Goal: Task Accomplishment & Management: Use online tool/utility

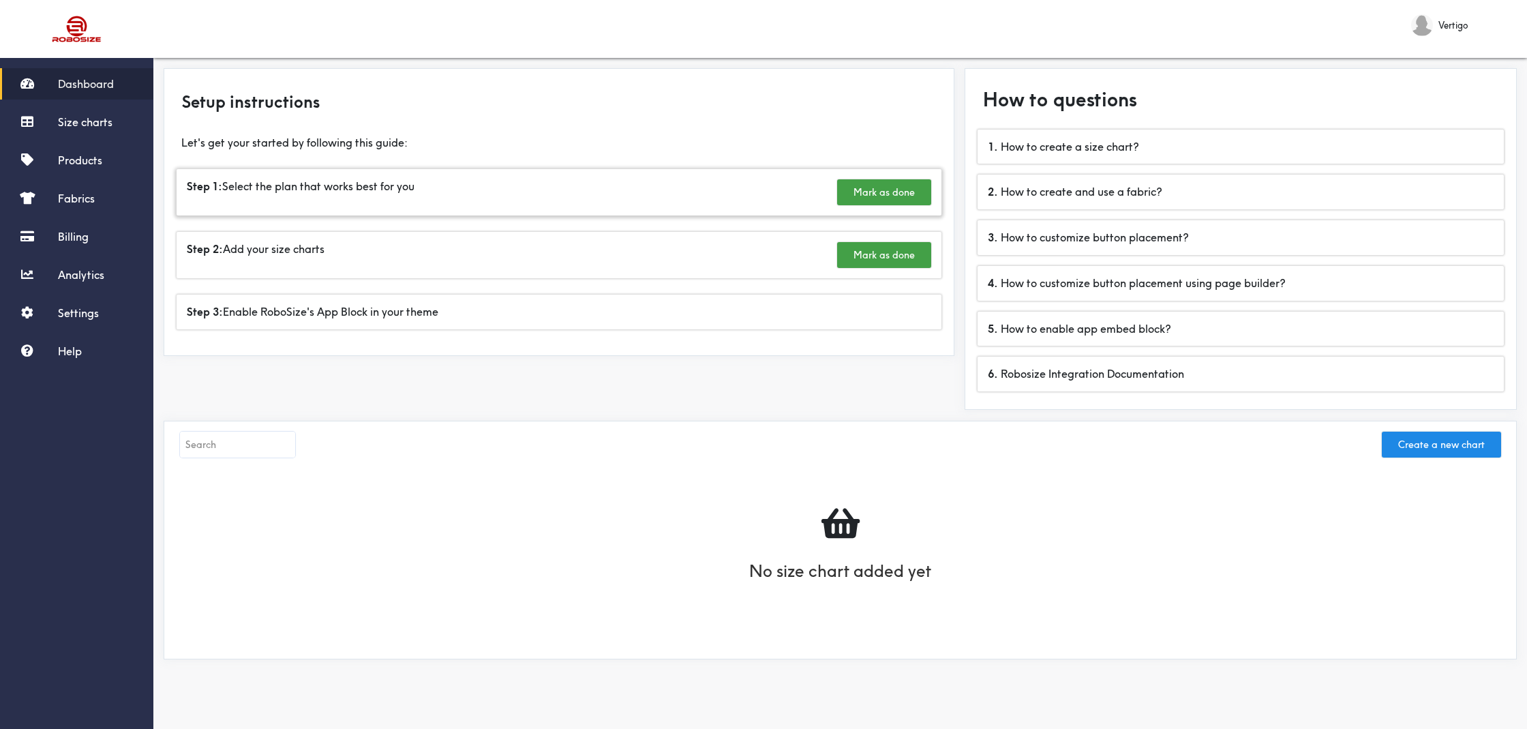
click at [378, 197] on div "Step 1: Select the plan that works best for you [PERSON_NAME] as done" at bounding box center [559, 192] width 765 height 46
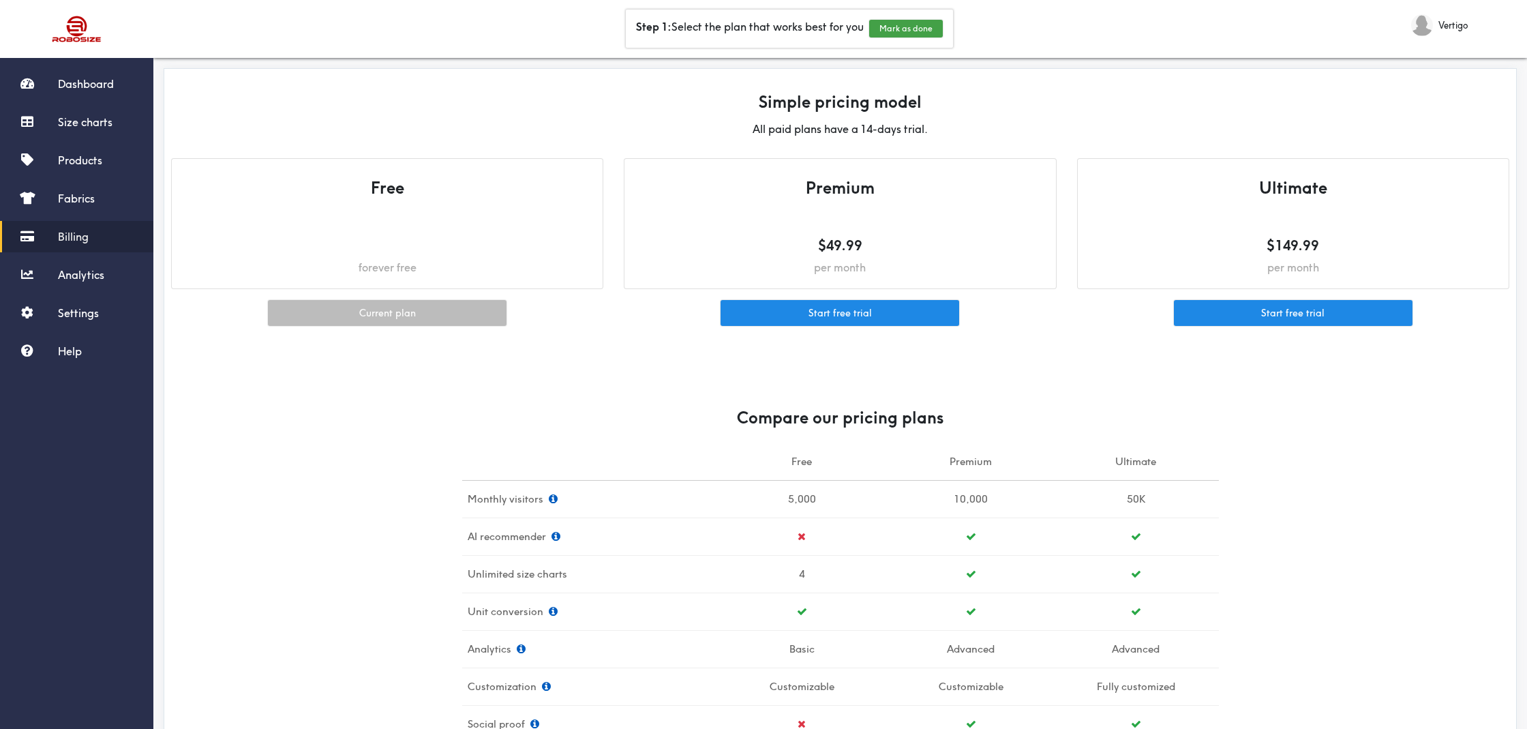
click at [80, 235] on span "Billing" at bounding box center [73, 237] width 31 height 14
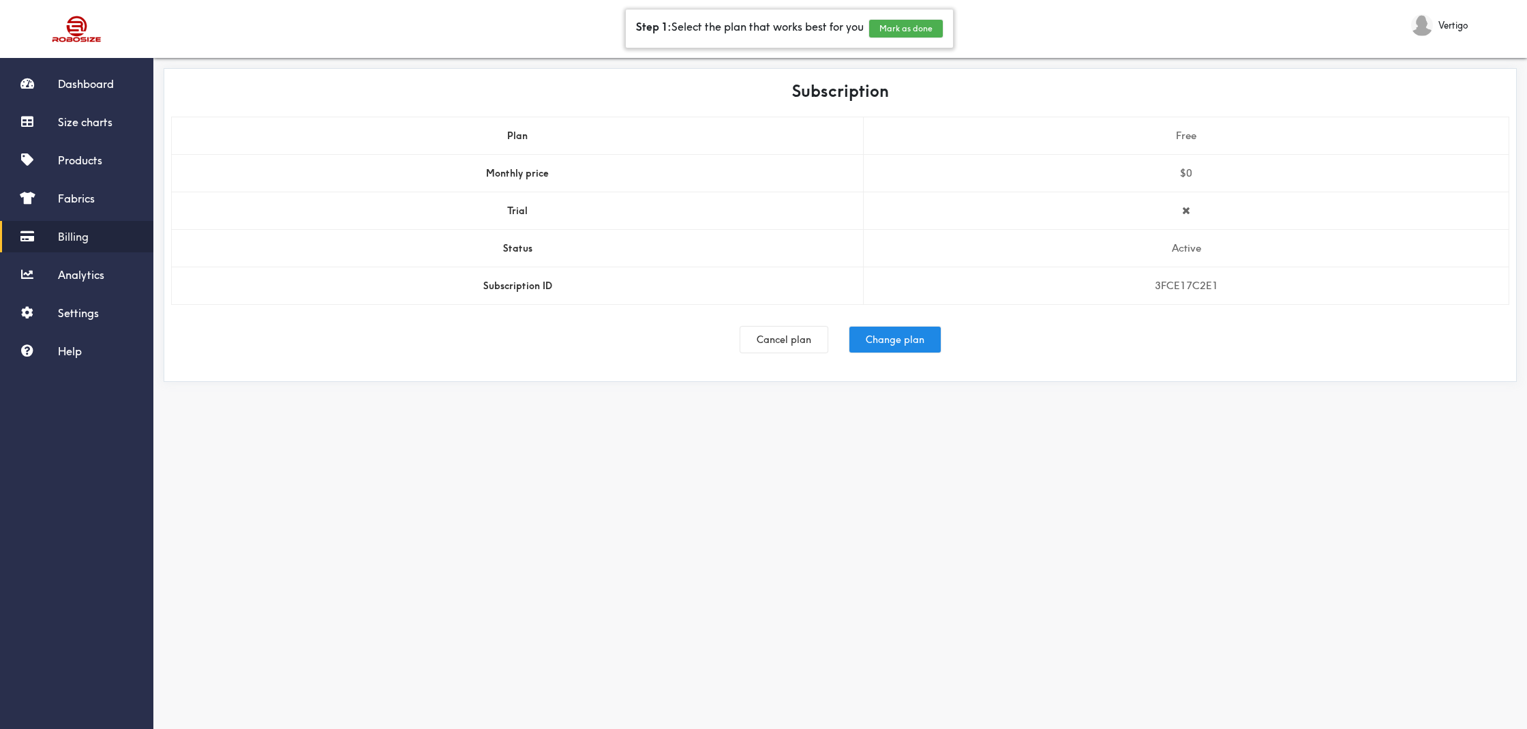
click at [905, 25] on button "Mark as done" at bounding box center [906, 29] width 74 height 18
click at [755, 29] on div "Step 2: Add your size charts [PERSON_NAME] as done" at bounding box center [789, 29] width 237 height 38
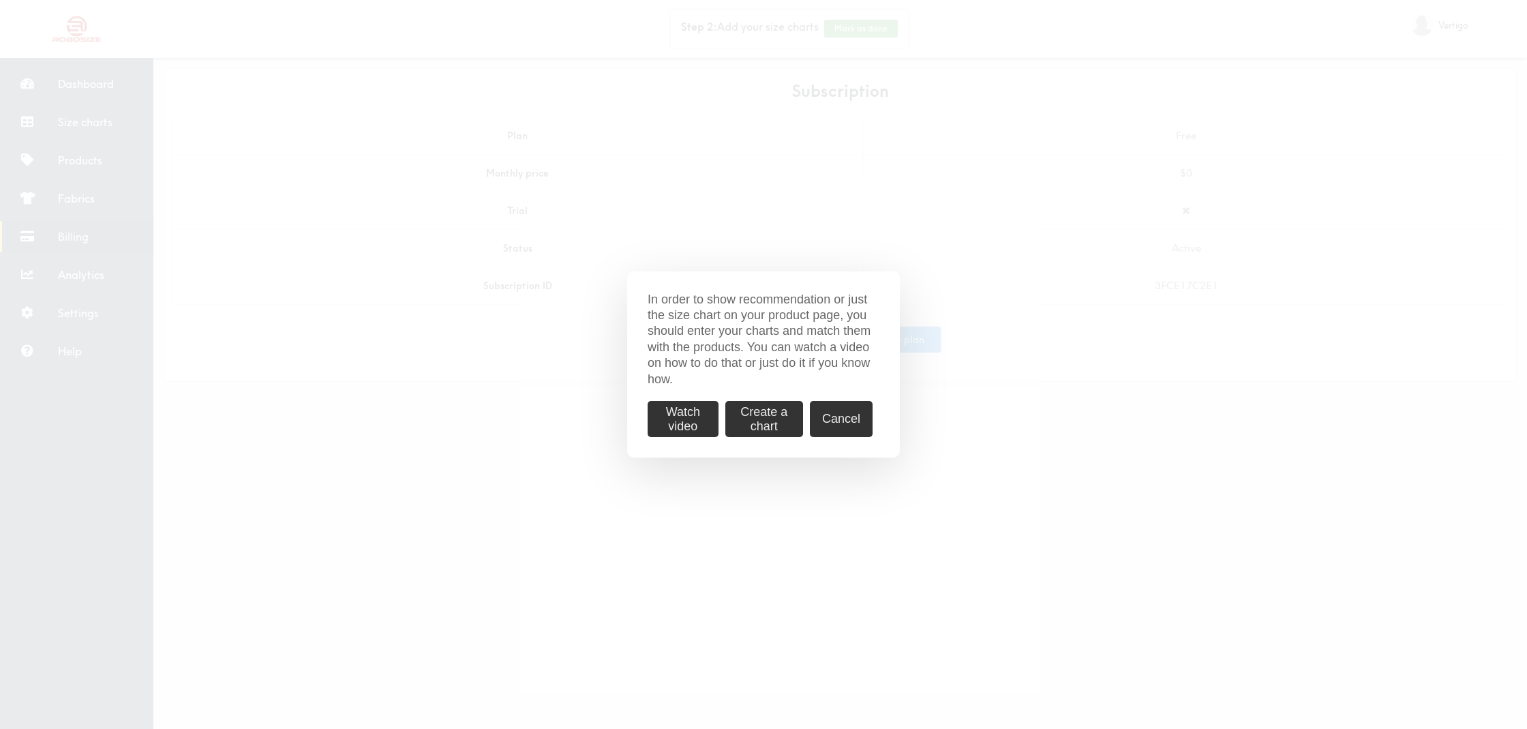
click at [575, 168] on div "In order to show recommendation or just the size chart on your product page, yo…" at bounding box center [763, 364] width 1527 height 729
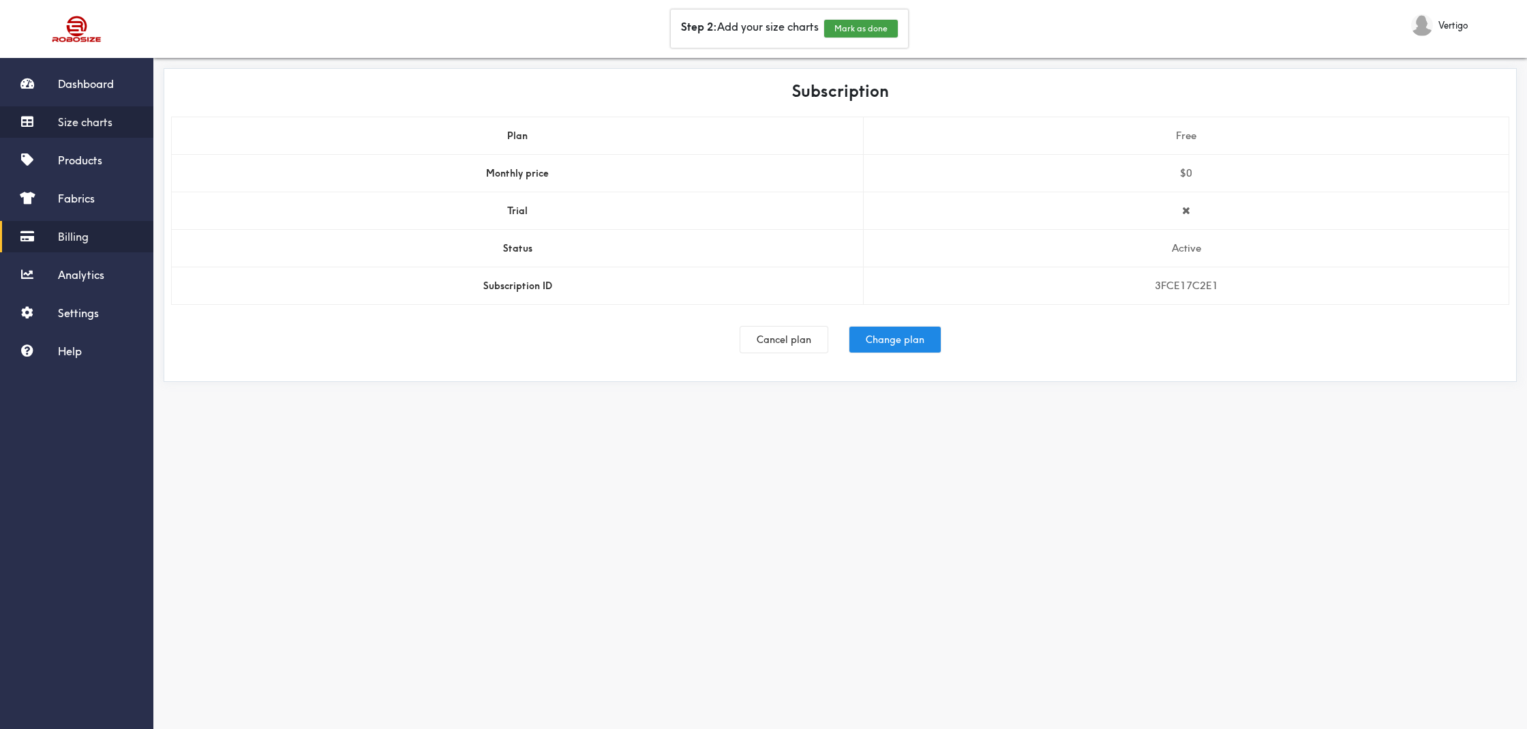
click at [97, 123] on span "Size charts" at bounding box center [85, 122] width 55 height 14
